Goal: Book appointment/travel/reservation

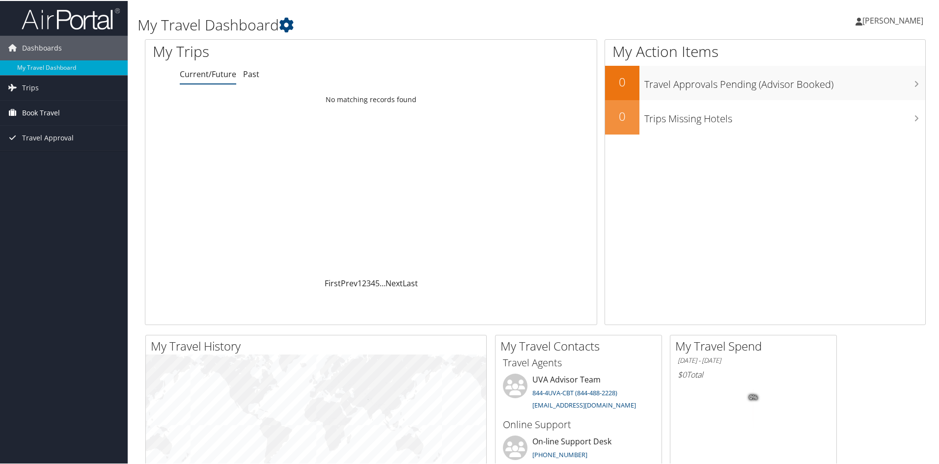
click at [37, 110] on span "Book Travel" at bounding box center [41, 112] width 38 height 25
click at [57, 134] on link "Agent Booking Request" at bounding box center [64, 131] width 128 height 15
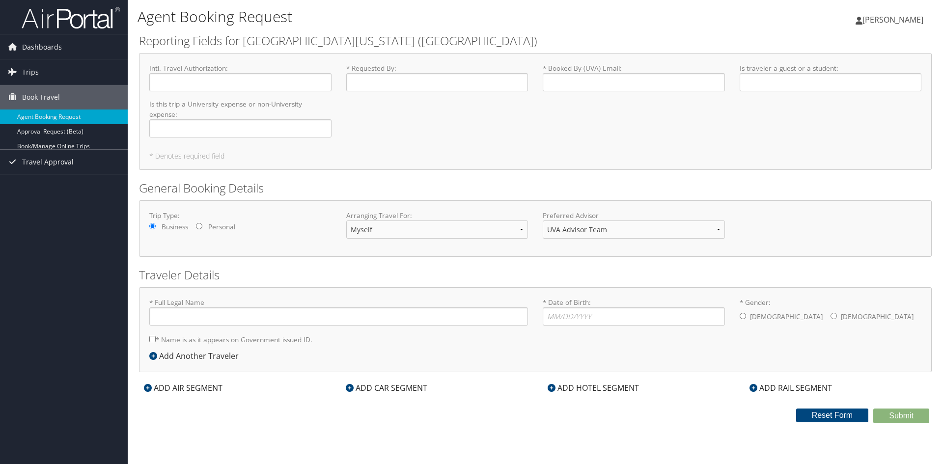
type input "[PERSON_NAME]"
click at [431, 89] on input "* Requested By : Required" at bounding box center [437, 82] width 182 height 18
type input "[PERSON_NAME]"
type input "[EMAIL_ADDRESS][US_STATE][DOMAIN_NAME]"
type input "Student"
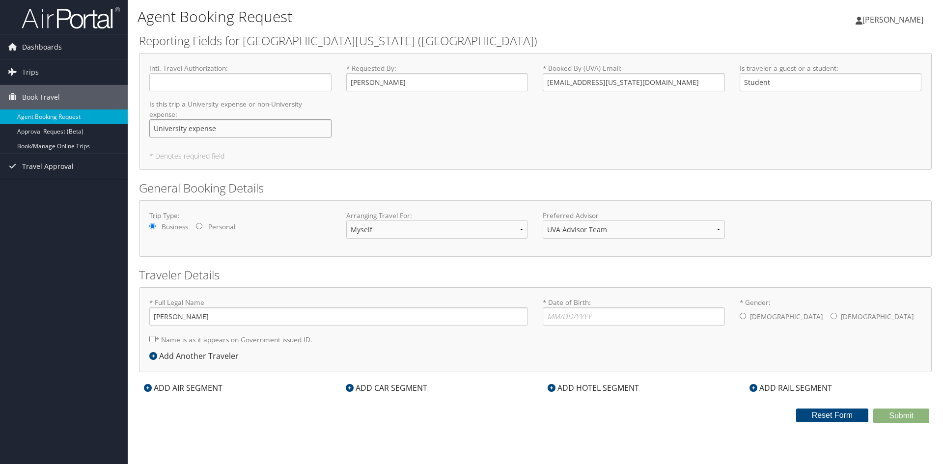
type input "University expense"
click at [634, 232] on select "UVA Advisor Team" at bounding box center [634, 229] width 182 height 18
click at [626, 199] on div "General Booking Details Trip Type: Business Personal Arranging Travel For: Myse…" at bounding box center [535, 218] width 793 height 77
click at [592, 314] on input "* Date of Birth: Invalid Date" at bounding box center [634, 316] width 182 height 18
type input "[DATE]"
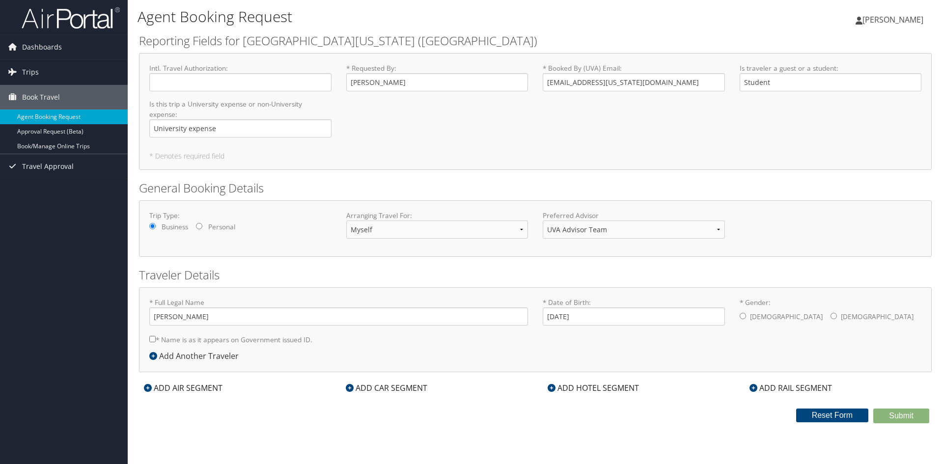
click at [746, 313] on div "[DEMOGRAPHIC_DATA] [DEMOGRAPHIC_DATA]" at bounding box center [830, 317] width 182 height 20
click at [741, 317] on input "* Gender: [DEMOGRAPHIC_DATA] [DEMOGRAPHIC_DATA]" at bounding box center [742, 316] width 6 height 6
radio input "true"
click at [151, 339] on input "* Name is as it appears on Government issued ID." at bounding box center [152, 339] width 6 height 6
checkbox input "true"
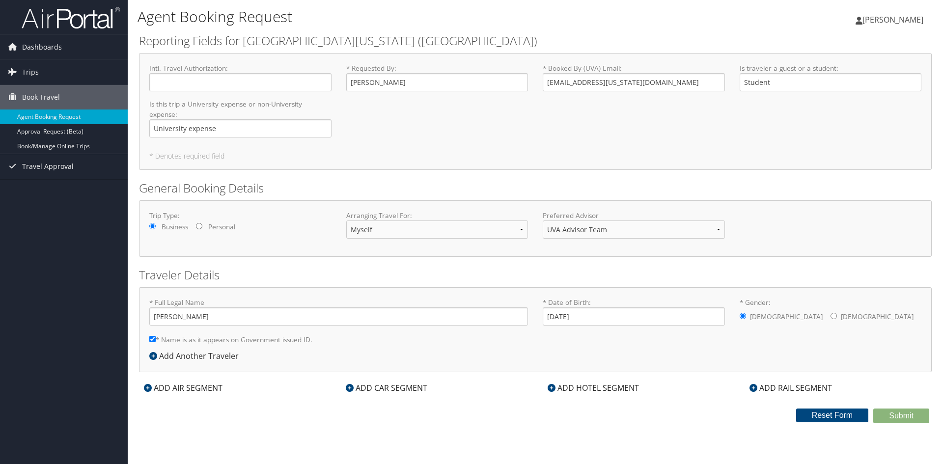
click at [682, 353] on div "* Full Legal Name [PERSON_NAME] * Name is as it appears on Government issued ID…" at bounding box center [535, 329] width 793 height 85
click at [252, 85] on input "Intl. Travel Authorization : Required" at bounding box center [240, 82] width 182 height 18
click at [409, 82] on input "[PERSON_NAME]" at bounding box center [437, 82] width 182 height 18
click at [647, 85] on input "[EMAIL_ADDRESS][US_STATE][DOMAIN_NAME]" at bounding box center [634, 82] width 182 height 18
click at [287, 127] on input "University expense" at bounding box center [240, 128] width 182 height 18
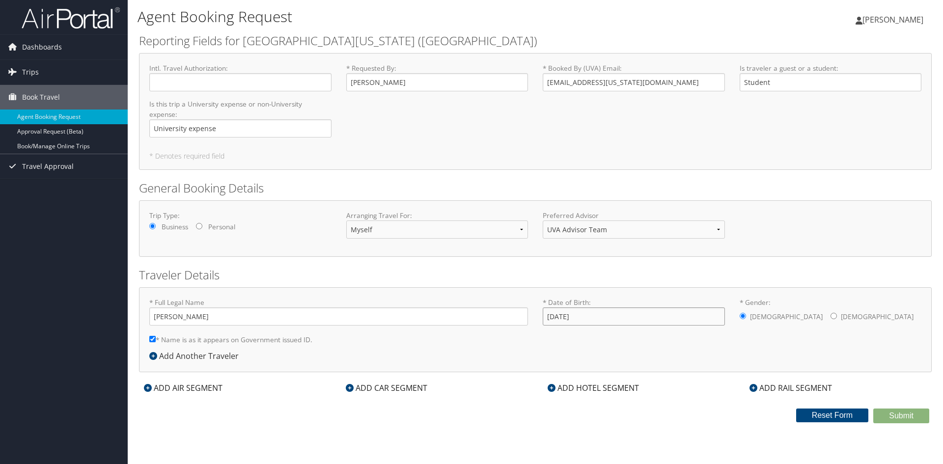
click at [689, 322] on input "[DATE]" at bounding box center [634, 316] width 182 height 18
click at [146, 389] on icon at bounding box center [148, 388] width 8 height 8
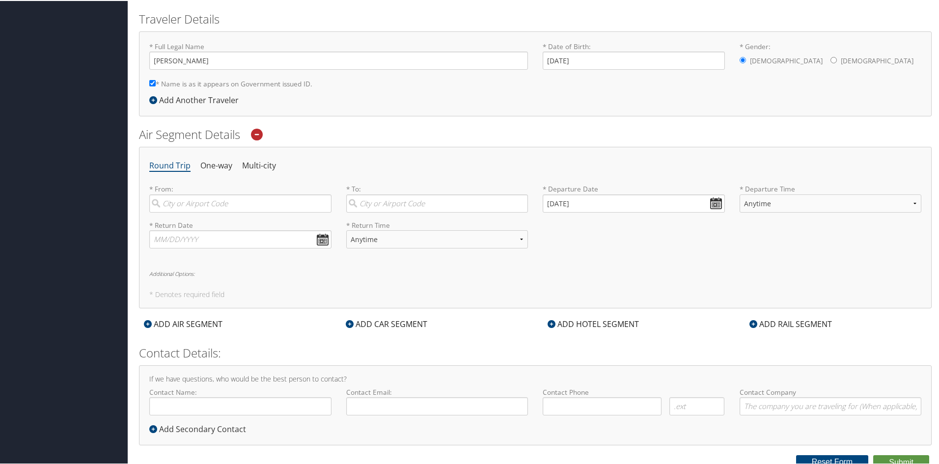
scroll to position [262, 0]
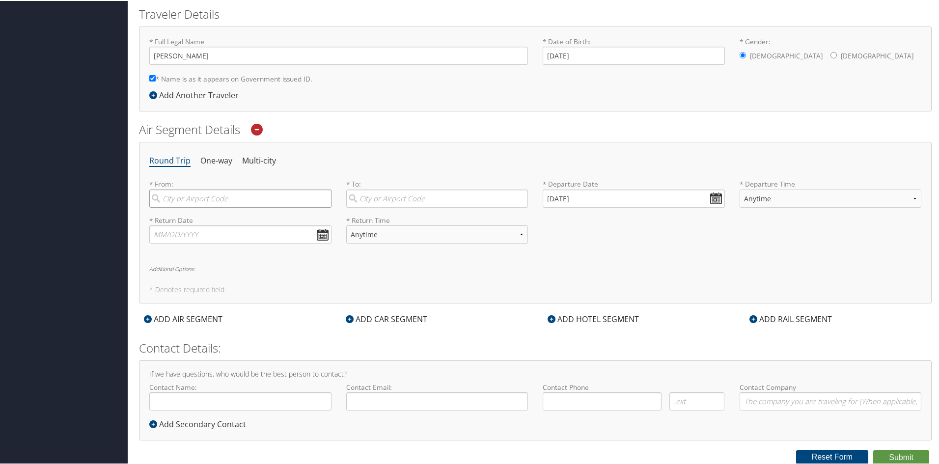
click at [204, 193] on input "search" at bounding box center [240, 198] width 182 height 18
click at [212, 224] on div "City" at bounding box center [241, 230] width 169 height 13
click at [212, 207] on input "charlottes" at bounding box center [240, 198] width 182 height 18
type input "[GEOGRAPHIC_DATA] (CHO [GEOGRAPHIC_DATA])"
click at [389, 195] on input "search" at bounding box center [437, 198] width 182 height 18
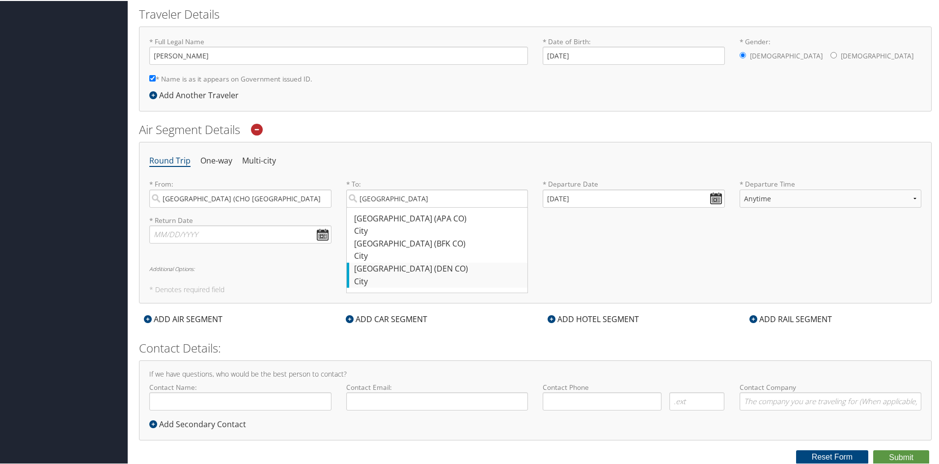
click at [384, 276] on div "City" at bounding box center [438, 280] width 169 height 13
click at [384, 207] on input "[GEOGRAPHIC_DATA]" at bounding box center [437, 198] width 182 height 18
type input "Denver (DEN CO)"
click at [589, 199] on input "[DATE]" at bounding box center [634, 198] width 182 height 18
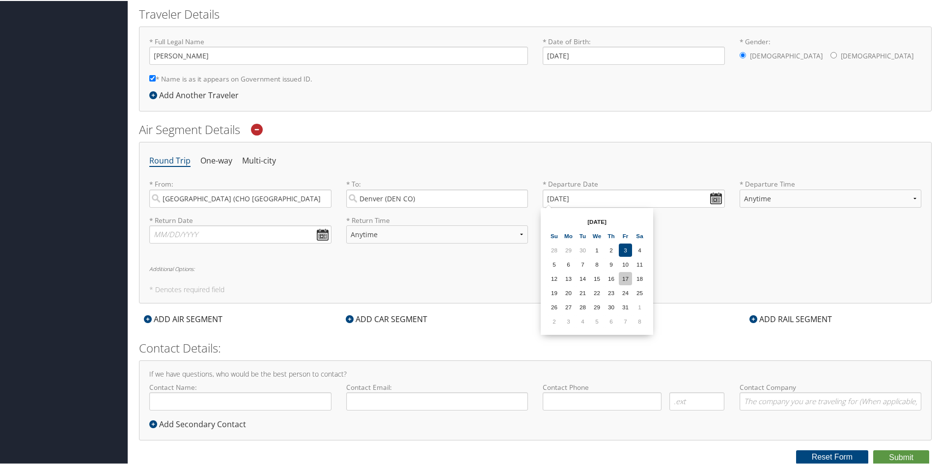
click at [626, 275] on td "17" at bounding box center [625, 277] width 13 height 13
type input "[DATE]"
click at [782, 194] on select "Anytime Early Morning (5AM-7AM) Morning (7AM-12PM) Afternoon (12PM-5PM) Evening…" at bounding box center [830, 198] width 182 height 18
click at [739, 189] on select "Anytime Early Morning (5AM-7AM) Morning (7AM-12PM) Afternoon (12PM-5PM) Evening…" at bounding box center [830, 198] width 182 height 18
click at [244, 230] on input "text" at bounding box center [240, 233] width 182 height 18
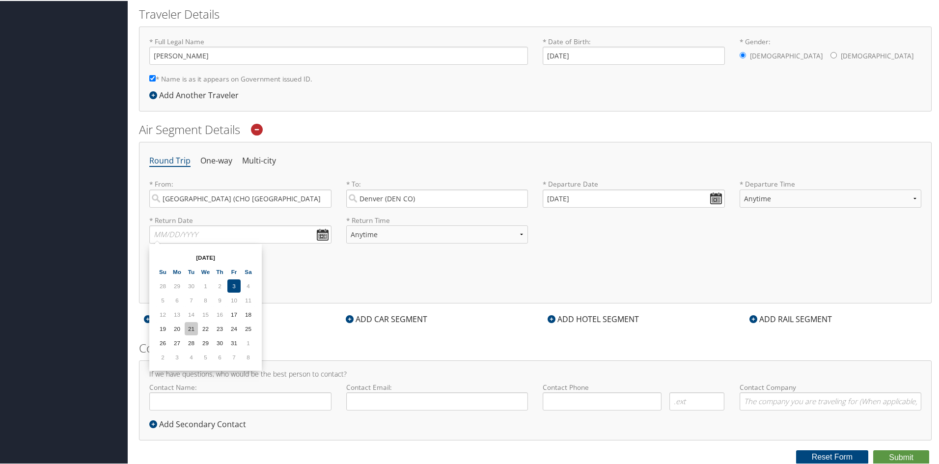
click at [191, 331] on td "21" at bounding box center [191, 327] width 13 height 13
type input "[DATE]"
click at [409, 233] on select "Anytime Early Morning (5AM-7AM) Morning (7AM-12PM) Afternoon (12PM-5PM) Evening…" at bounding box center [437, 233] width 182 height 18
click at [405, 233] on select "Anytime Early Morning (5AM-7AM) Morning (7AM-12PM) Afternoon (12PM-5PM) Evening…" at bounding box center [437, 233] width 182 height 18
click at [596, 269] on h6 "Additional Options:" at bounding box center [535, 267] width 772 height 5
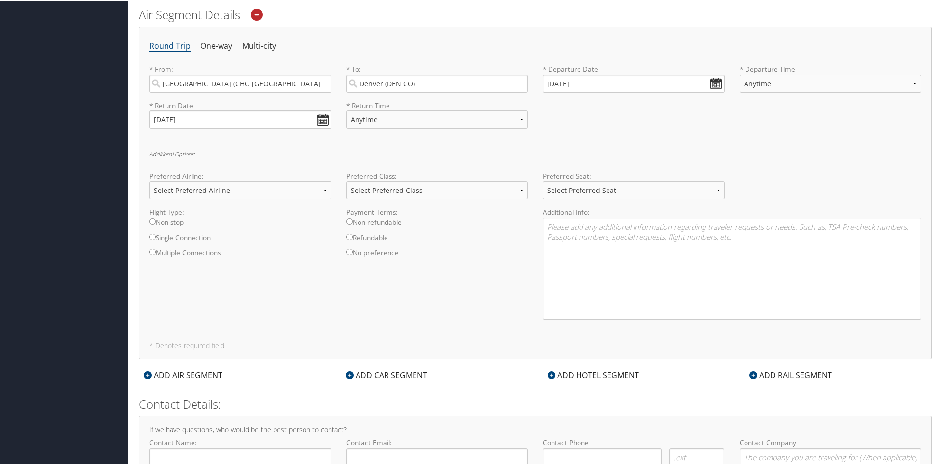
scroll to position [433, 0]
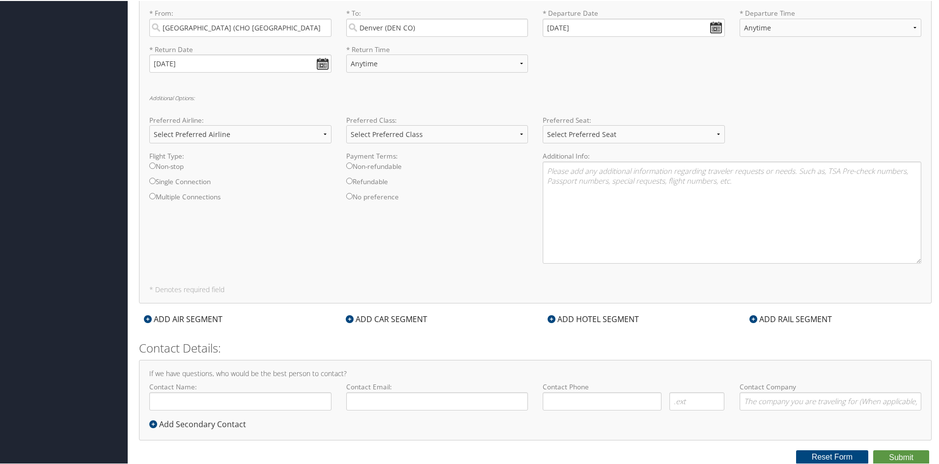
click at [153, 164] on input "Non-stop" at bounding box center [152, 165] width 6 height 6
radio input "true"
click at [152, 164] on input "Non-stop" at bounding box center [152, 165] width 6 height 6
click at [153, 178] on input "Single Connection" at bounding box center [152, 180] width 6 height 6
radio input "true"
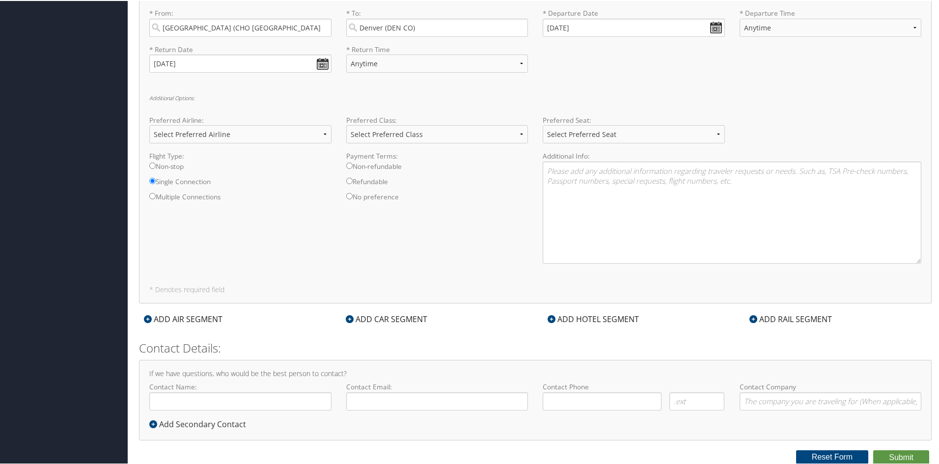
click at [154, 194] on input "Multiple Connections" at bounding box center [152, 195] width 6 height 6
radio input "true"
click at [152, 164] on input "Non-stop" at bounding box center [152, 165] width 6 height 6
radio input "true"
click at [906, 455] on button "Submit" at bounding box center [901, 456] width 56 height 15
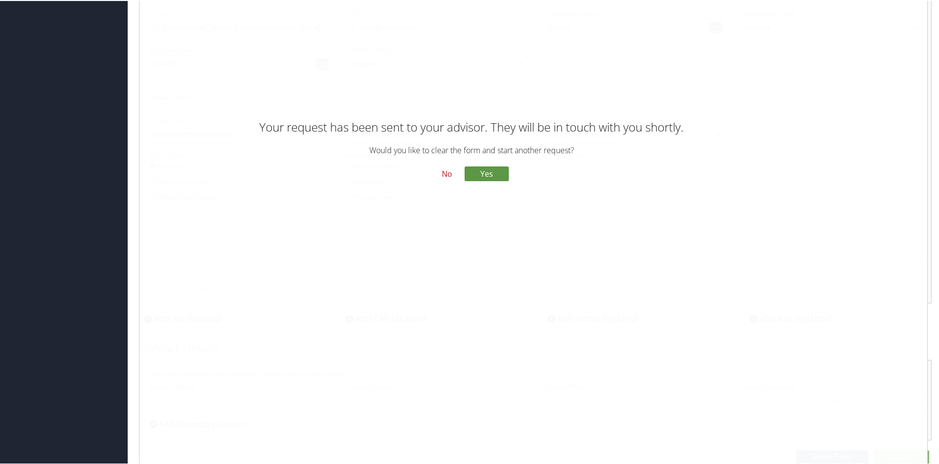
click at [447, 173] on button "No" at bounding box center [447, 172] width 26 height 17
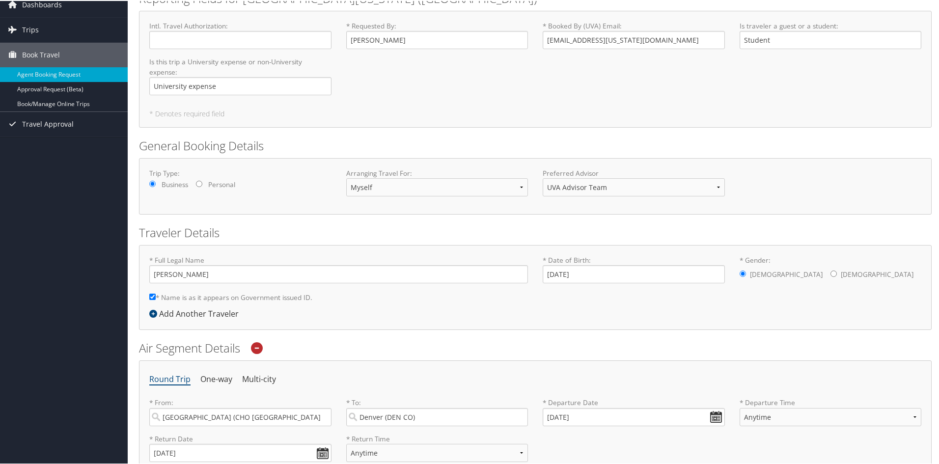
scroll to position [0, 0]
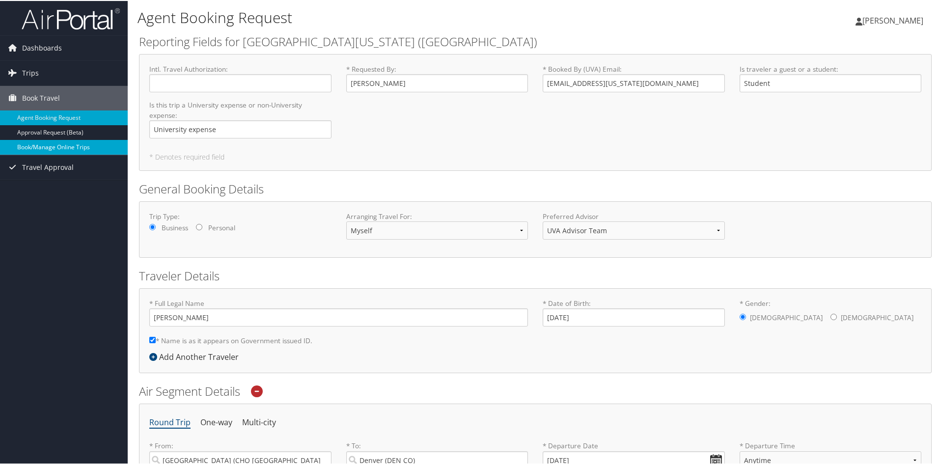
click at [60, 147] on link "Book/Manage Online Trips" at bounding box center [64, 146] width 128 height 15
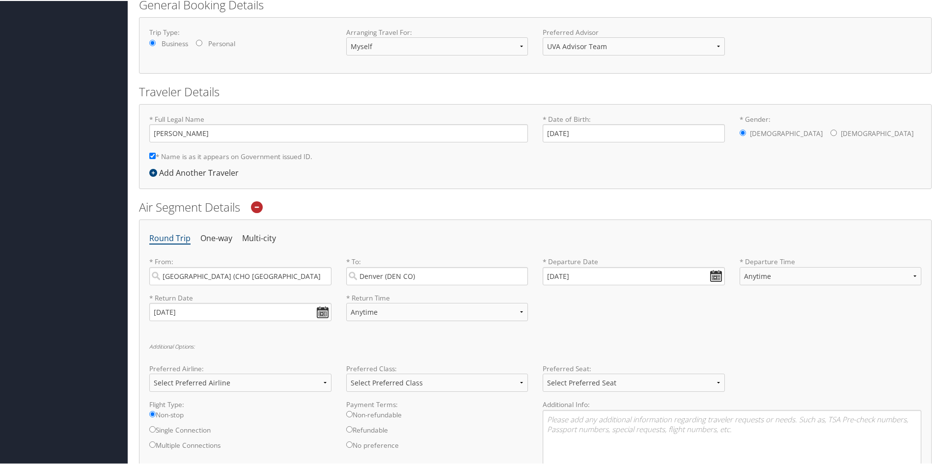
scroll to position [246, 0]
